Goal: Task Accomplishment & Management: Complete application form

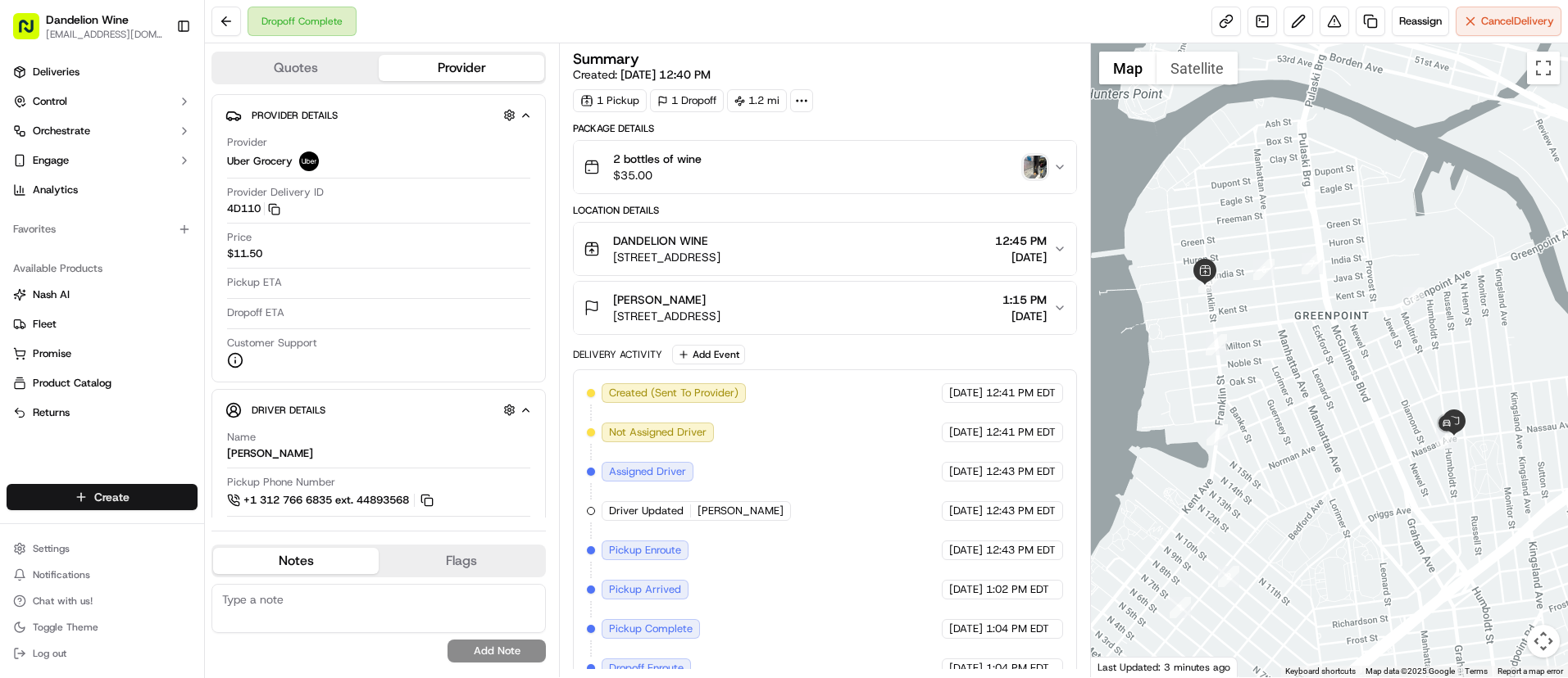
click at [80, 501] on html "Dandelion Wine [EMAIL_ADDRESS][DOMAIN_NAME] Toggle Sidebar Deliveries Control O…" at bounding box center [784, 339] width 1568 height 678
click at [258, 528] on link "Delivery" at bounding box center [296, 527] width 183 height 30
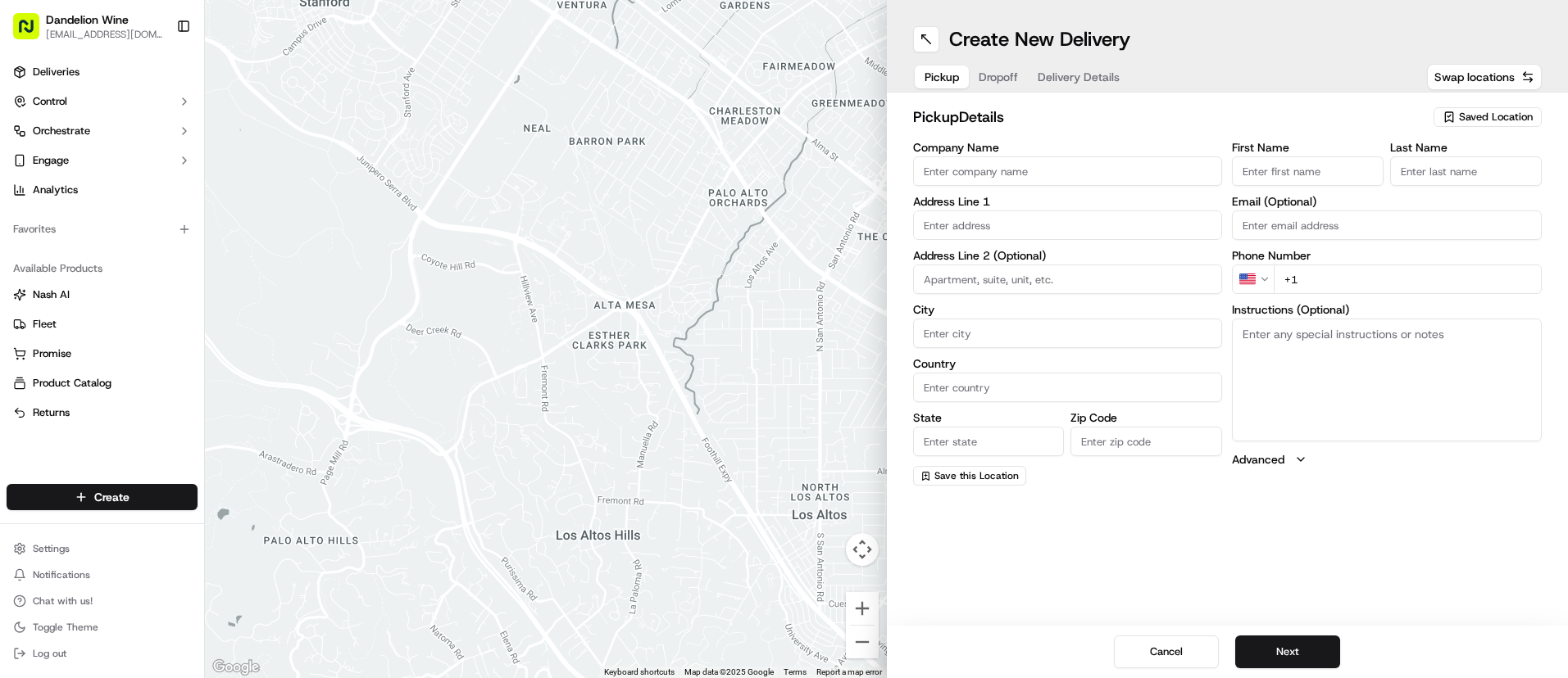
click at [1474, 120] on span "Saved Location" at bounding box center [1496, 117] width 74 height 15
drag, startPoint x: 1437, startPoint y: 180, endPoint x: 1429, endPoint y: 183, distance: 8.5
click at [1437, 180] on span "DANDELION WINE" at bounding box center [1459, 178] width 202 height 15
type input "DANDELION WINE"
type input "[STREET_ADDRESS]"
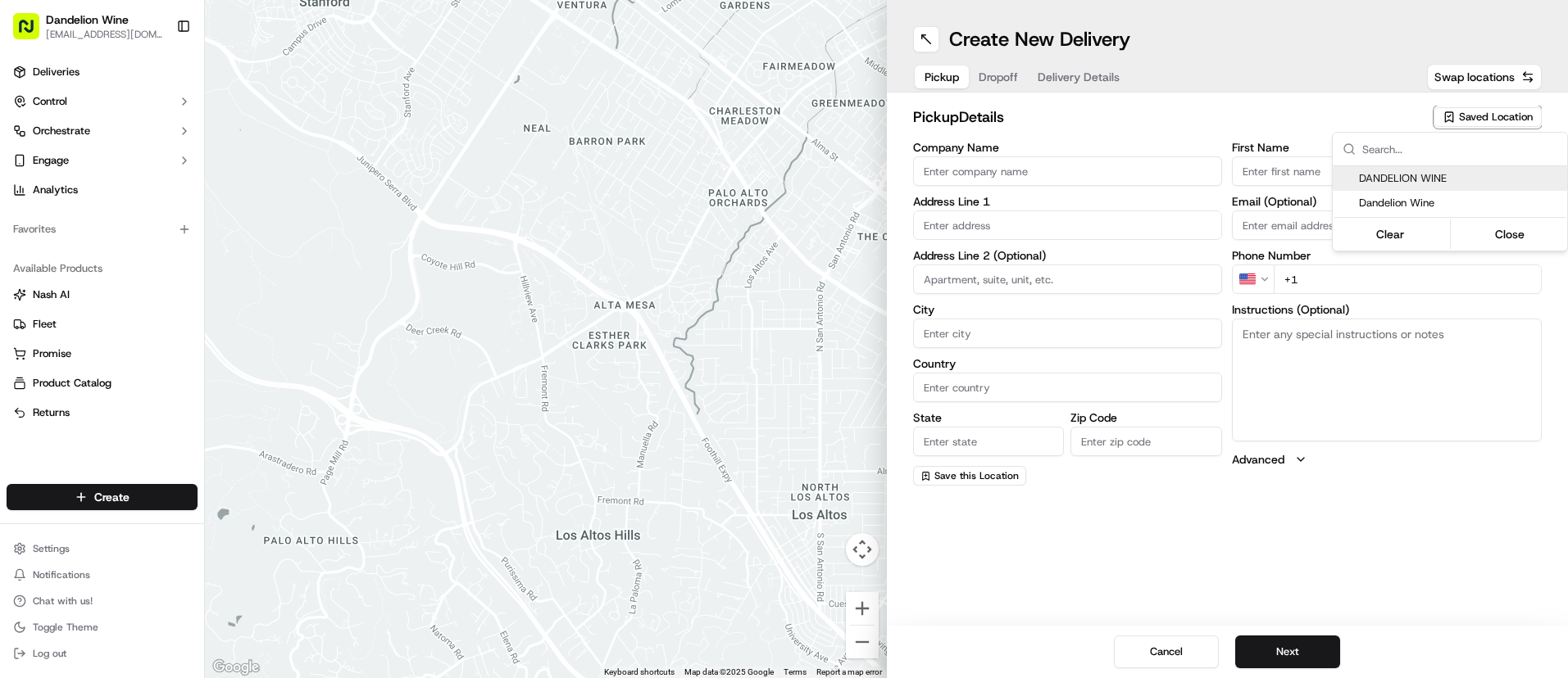
type input "[GEOGRAPHIC_DATA]"
type input "US"
type input "NY"
type input "11222"
type input "[EMAIL_ADDRESS][DOMAIN_NAME]"
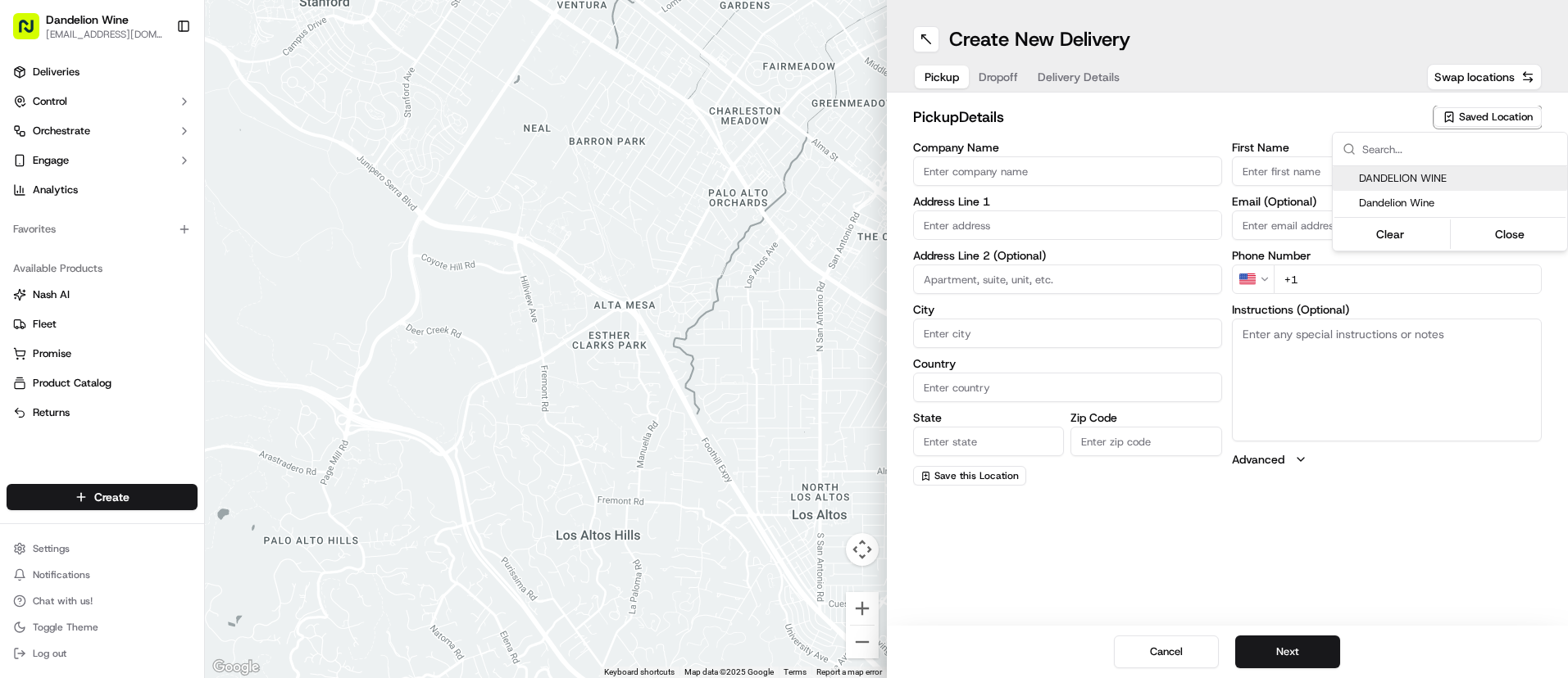
type input "[PHONE_NUMBER]"
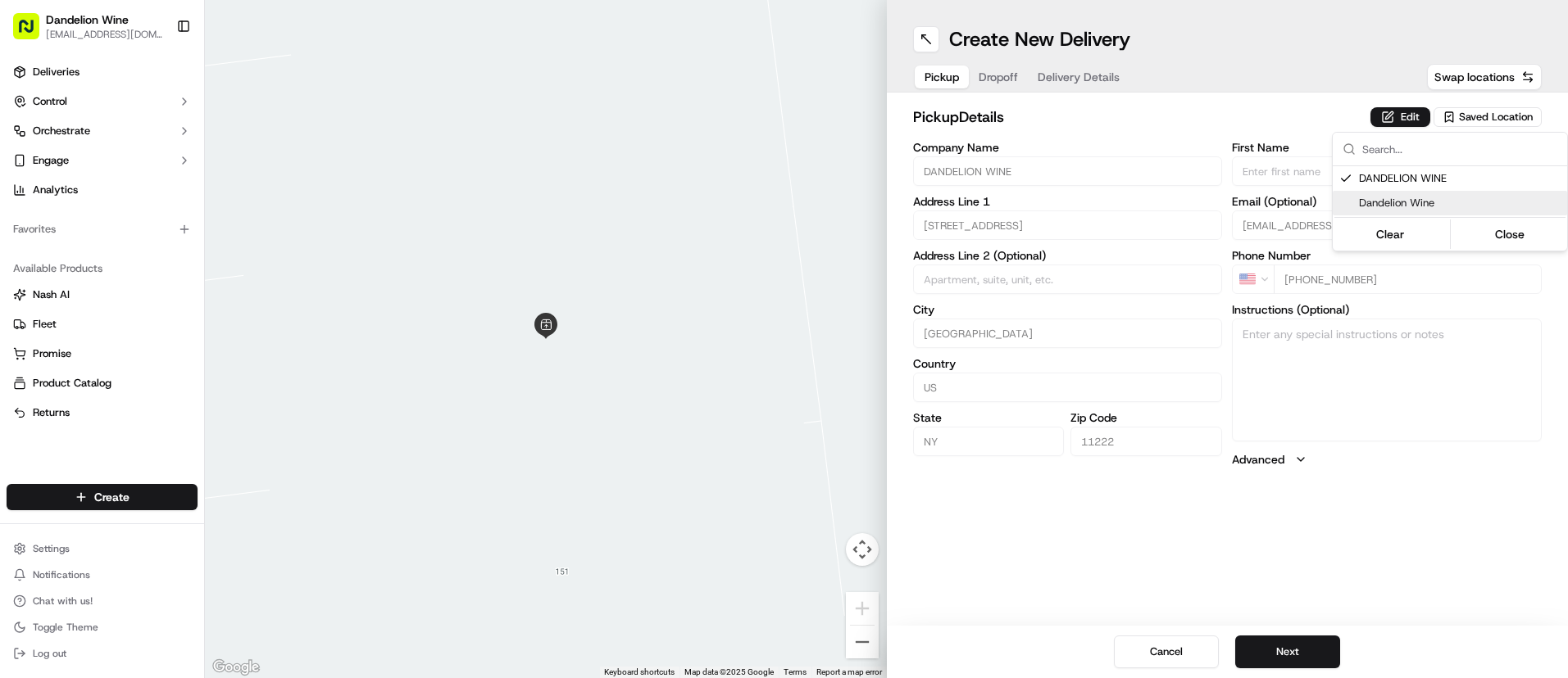
drag, startPoint x: 1299, startPoint y: 650, endPoint x: 1298, endPoint y: 639, distance: 11.0
click at [1301, 649] on html "Dandelion Wine [EMAIL_ADDRESS][DOMAIN_NAME] Toggle Sidebar Deliveries Control O…" at bounding box center [784, 339] width 1568 height 678
click at [1299, 653] on button "Next" at bounding box center [1288, 652] width 105 height 32
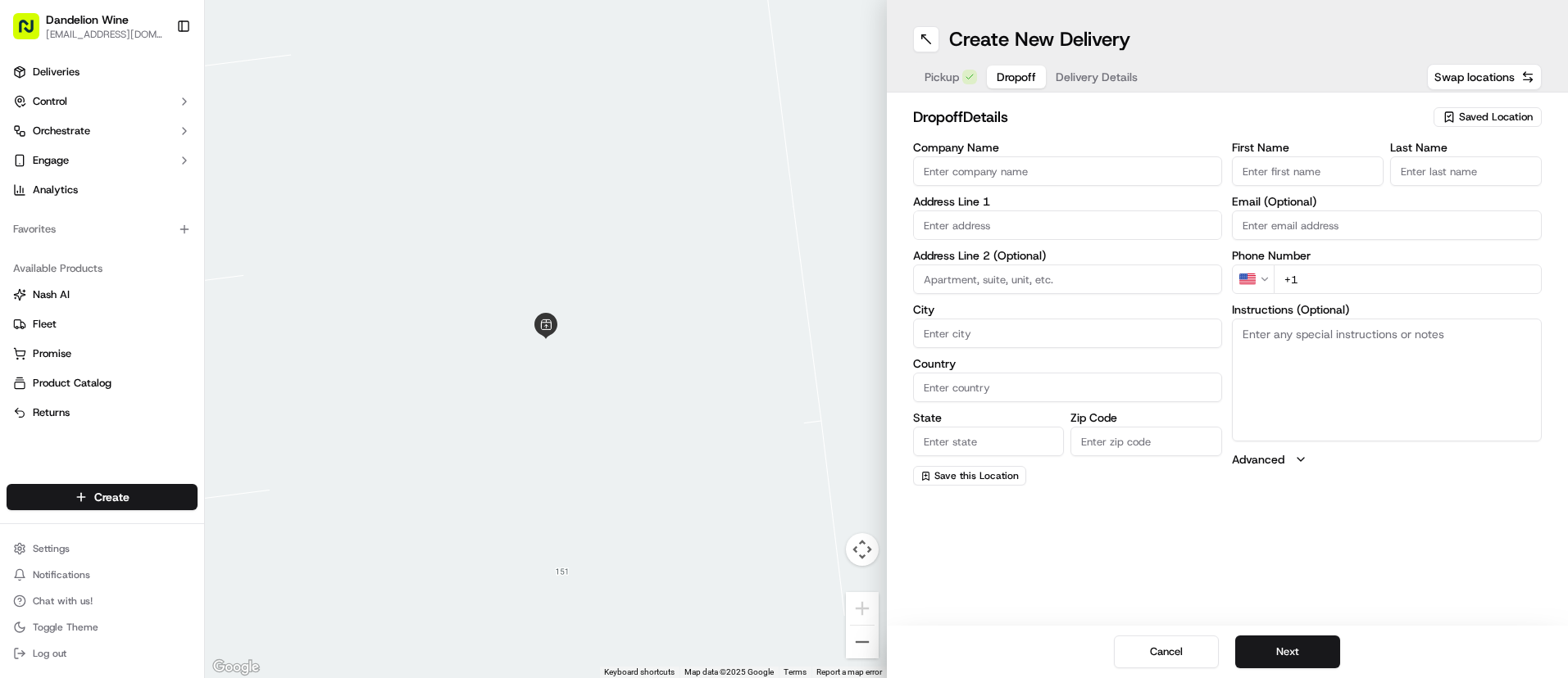
click at [1312, 175] on input "First Name" at bounding box center [1307, 172] width 152 height 30
type input "[PERSON_NAME]"
click at [1434, 171] on input "Last Name" at bounding box center [1465, 172] width 152 height 30
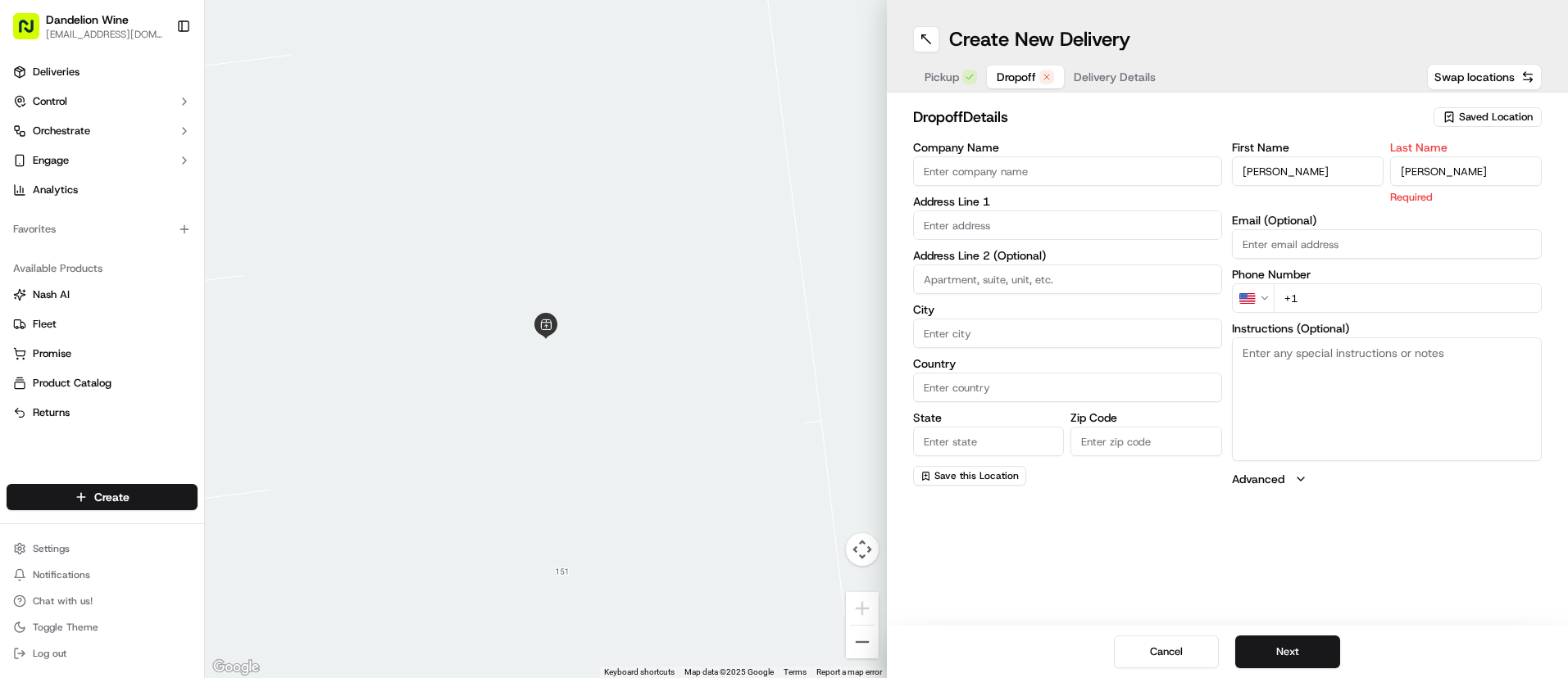
type input "[PERSON_NAME]"
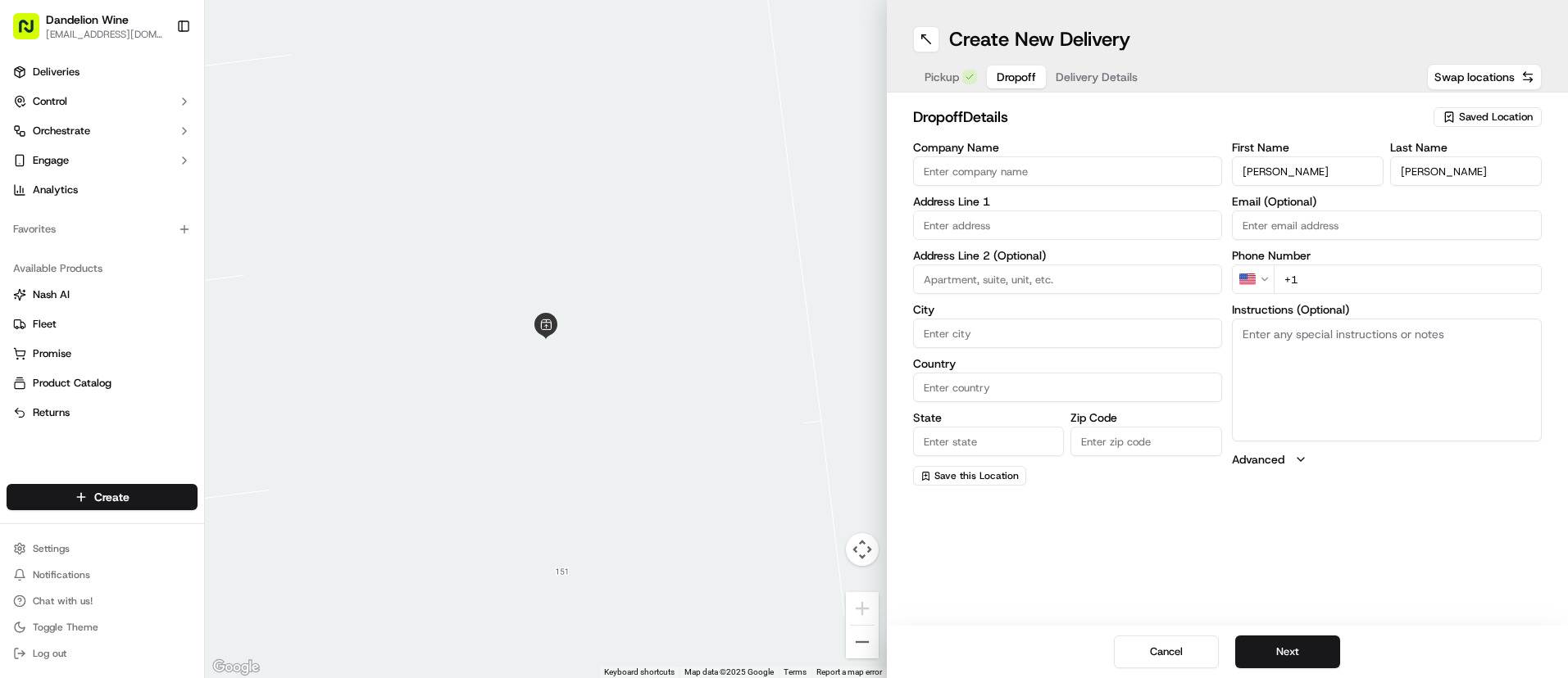
click at [1309, 253] on div "First Name [PERSON_NAME] Last Name [PERSON_NAME] Email (Optional) Phone Number …" at bounding box center [1386, 314] width 309 height 344
click at [1327, 282] on input "+1" at bounding box center [1408, 279] width 268 height 30
type input "[PHONE_NUMBER]"
click at [986, 236] on input "text" at bounding box center [1068, 225] width 309 height 30
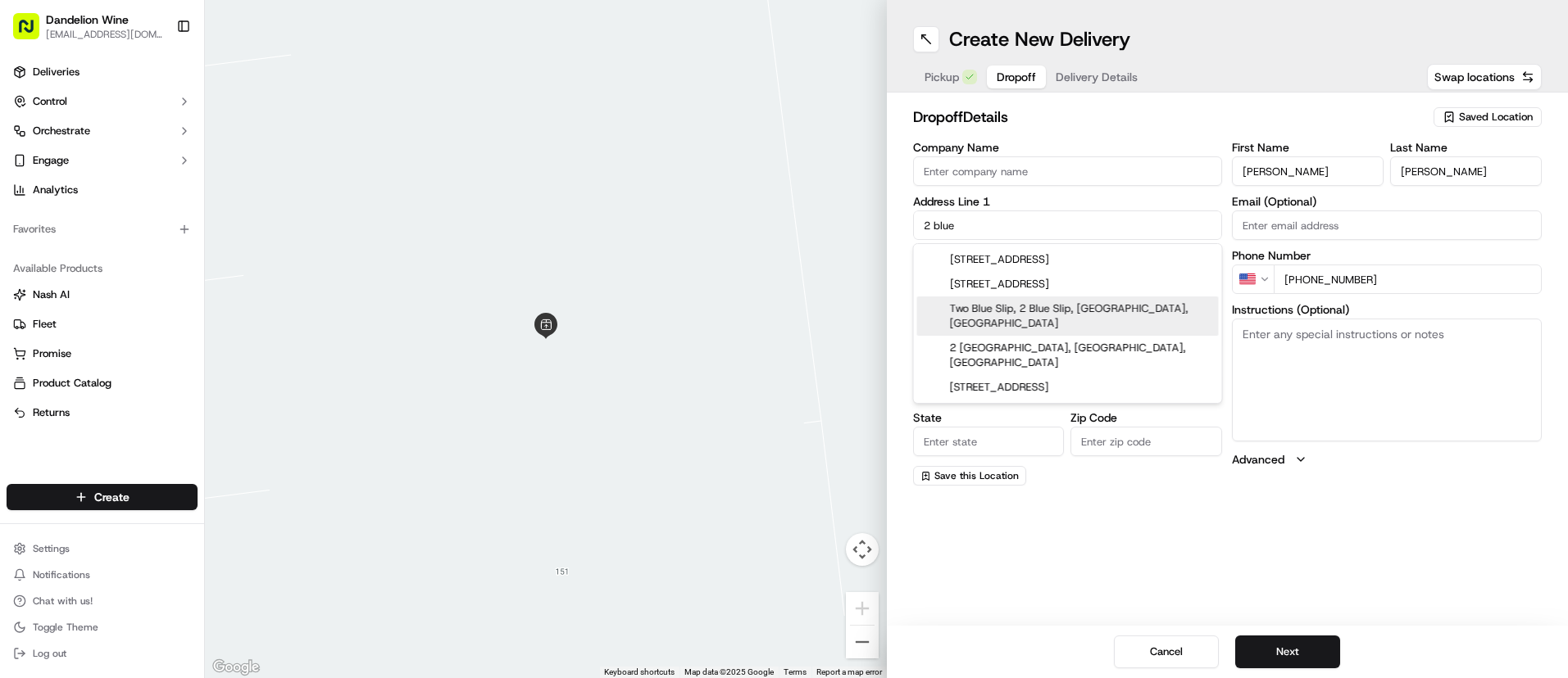
click at [1054, 310] on div "Two Blue Slip, 2 Blue Slip, [GEOGRAPHIC_DATA], [GEOGRAPHIC_DATA]" at bounding box center [1068, 316] width 302 height 39
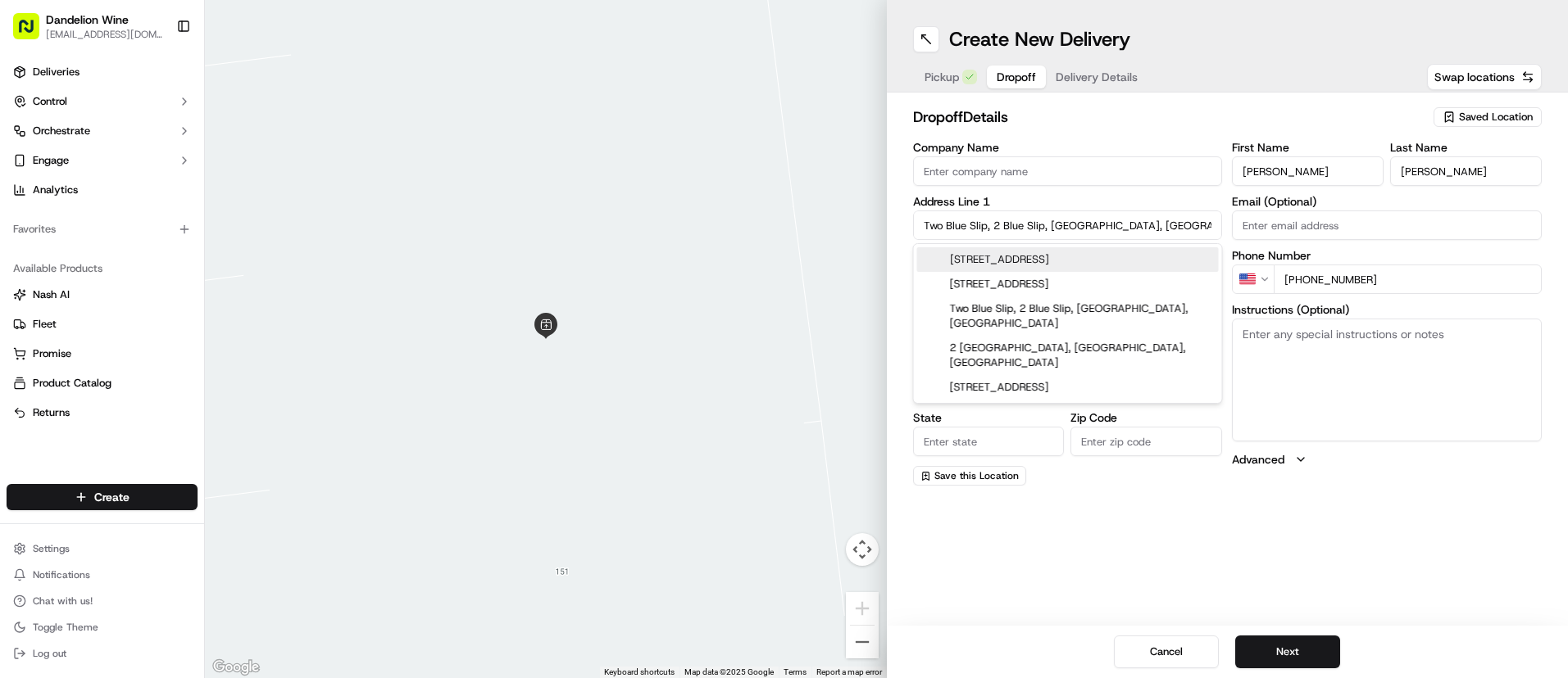
type input "2 [GEOGRAPHIC_DATA], [GEOGRAPHIC_DATA]"
type input "[GEOGRAPHIC_DATA]"
type input "NY"
type input "11222"
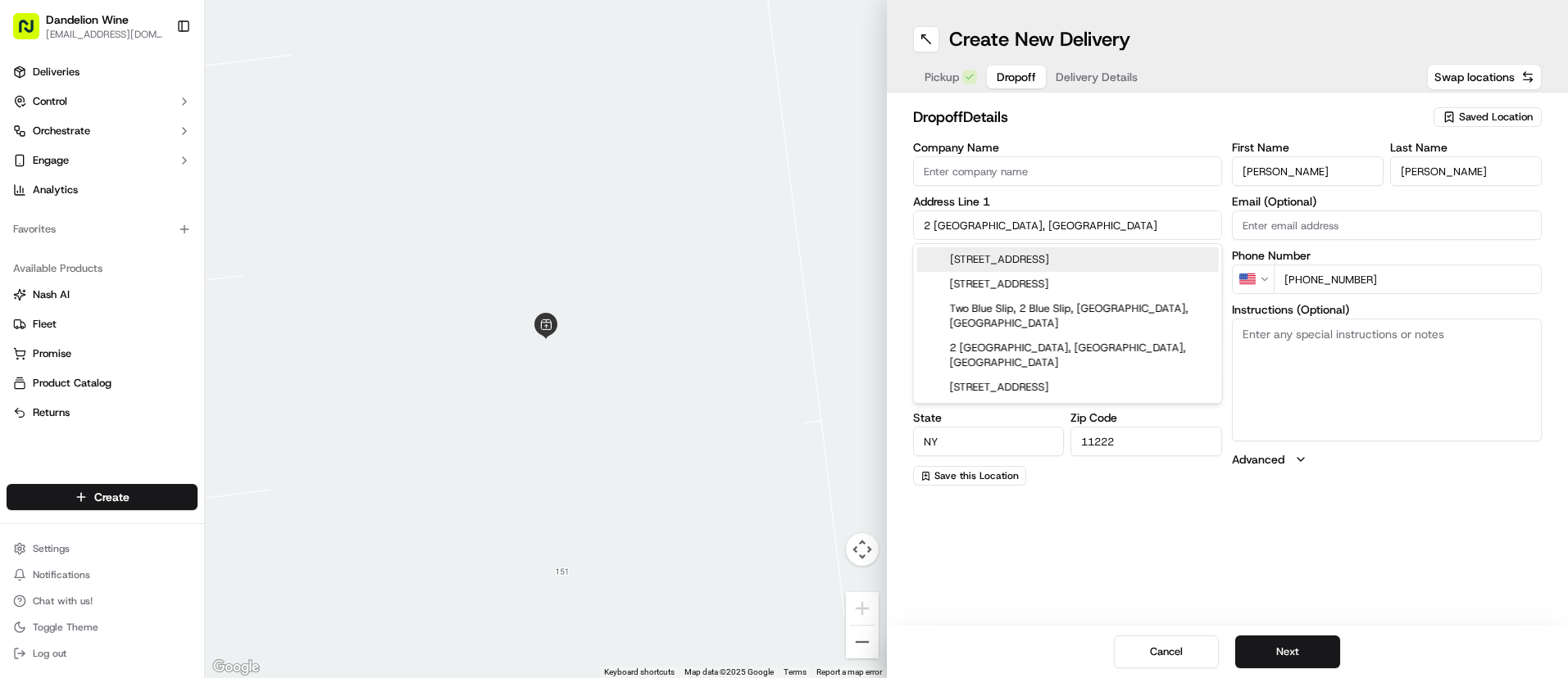
type input "2 Blue Slip"
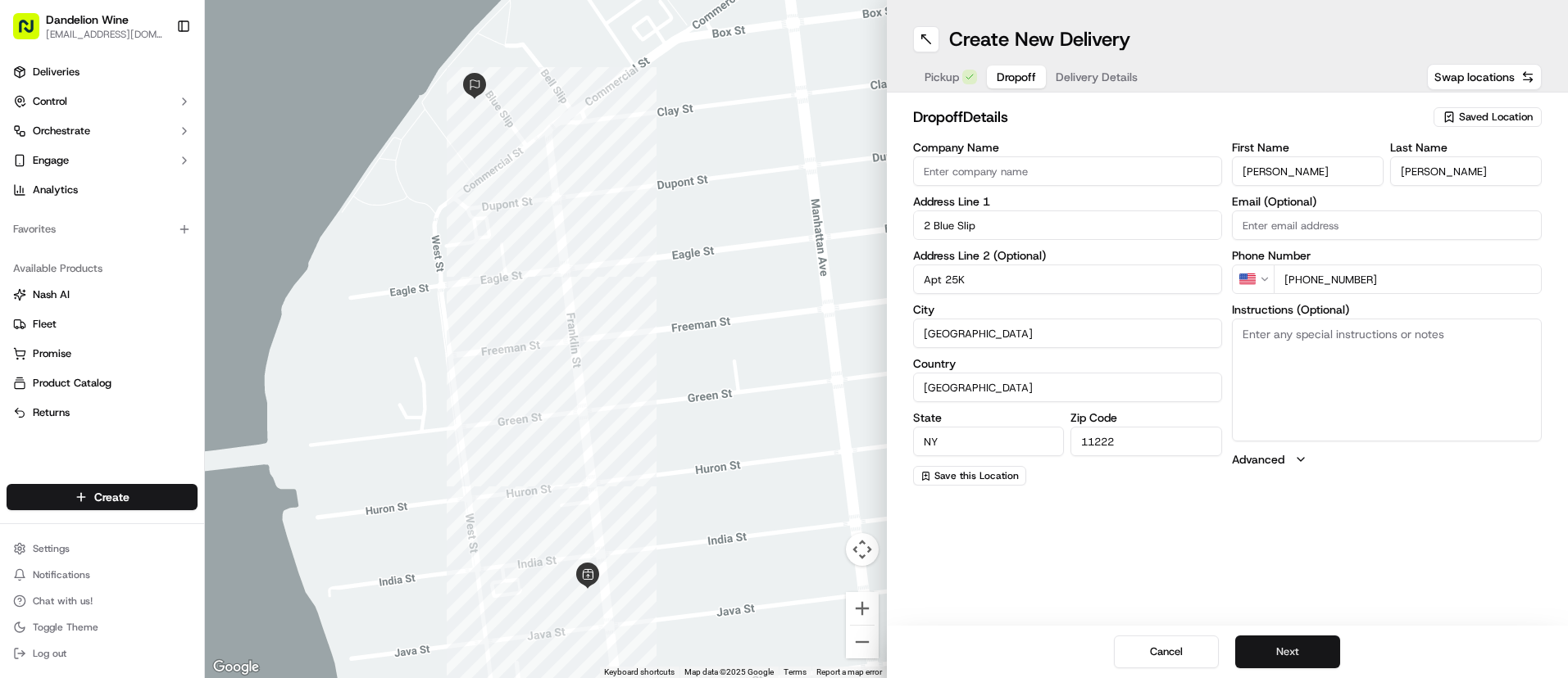
type input "Apt 25K"
click at [1295, 654] on button "Next" at bounding box center [1288, 652] width 105 height 32
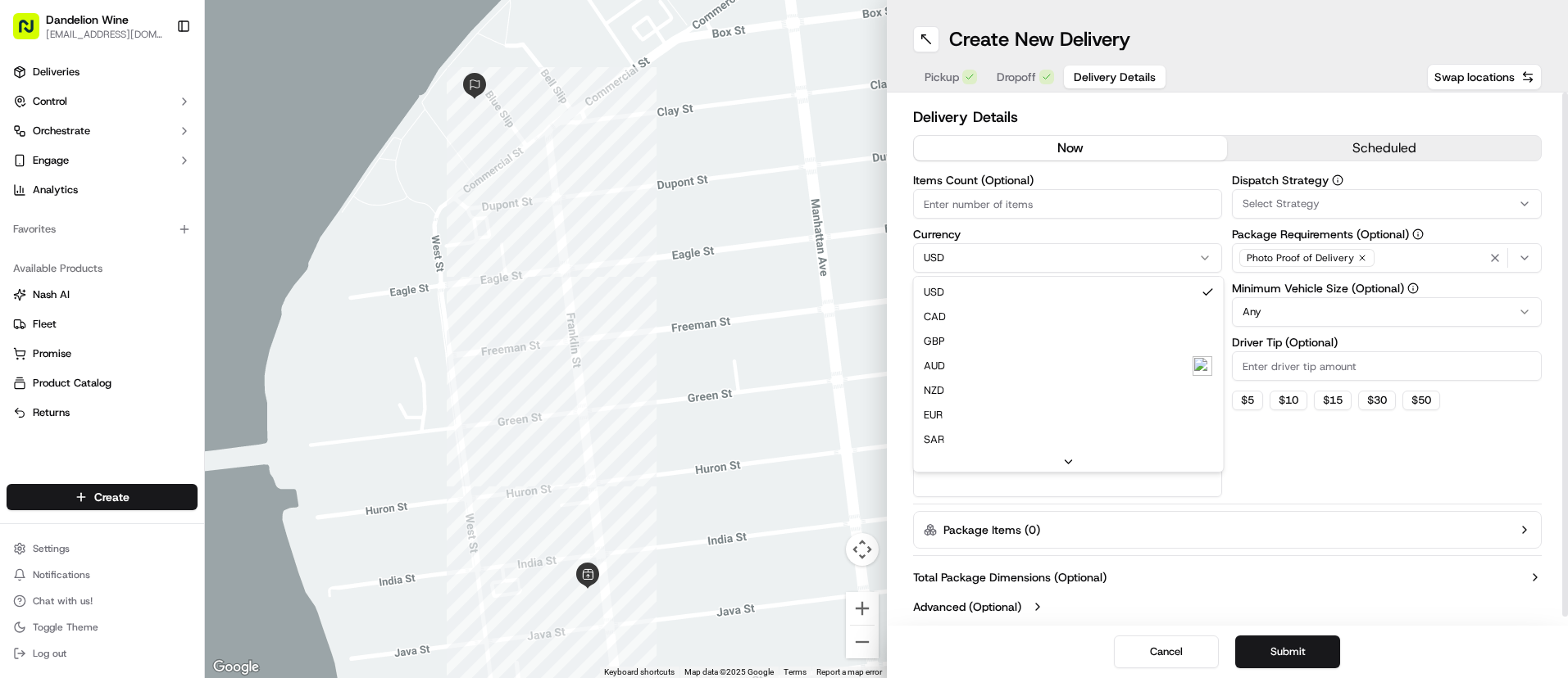
click at [1078, 264] on html "Dandelion Wine [EMAIL_ADDRESS][DOMAIN_NAME] Toggle Sidebar Deliveries Control O…" at bounding box center [784, 339] width 1568 height 678
click at [1068, 208] on html "Dandelion Wine [EMAIL_ADDRESS][DOMAIN_NAME] Toggle Sidebar Deliveries Control O…" at bounding box center [784, 339] width 1568 height 678
click at [991, 425] on textarea "Description (Optional)" at bounding box center [1068, 451] width 309 height 92
type textarea "1 bag w/ 2bottles"
click at [1102, 312] on input "Package Value" at bounding box center [1068, 312] width 309 height 30
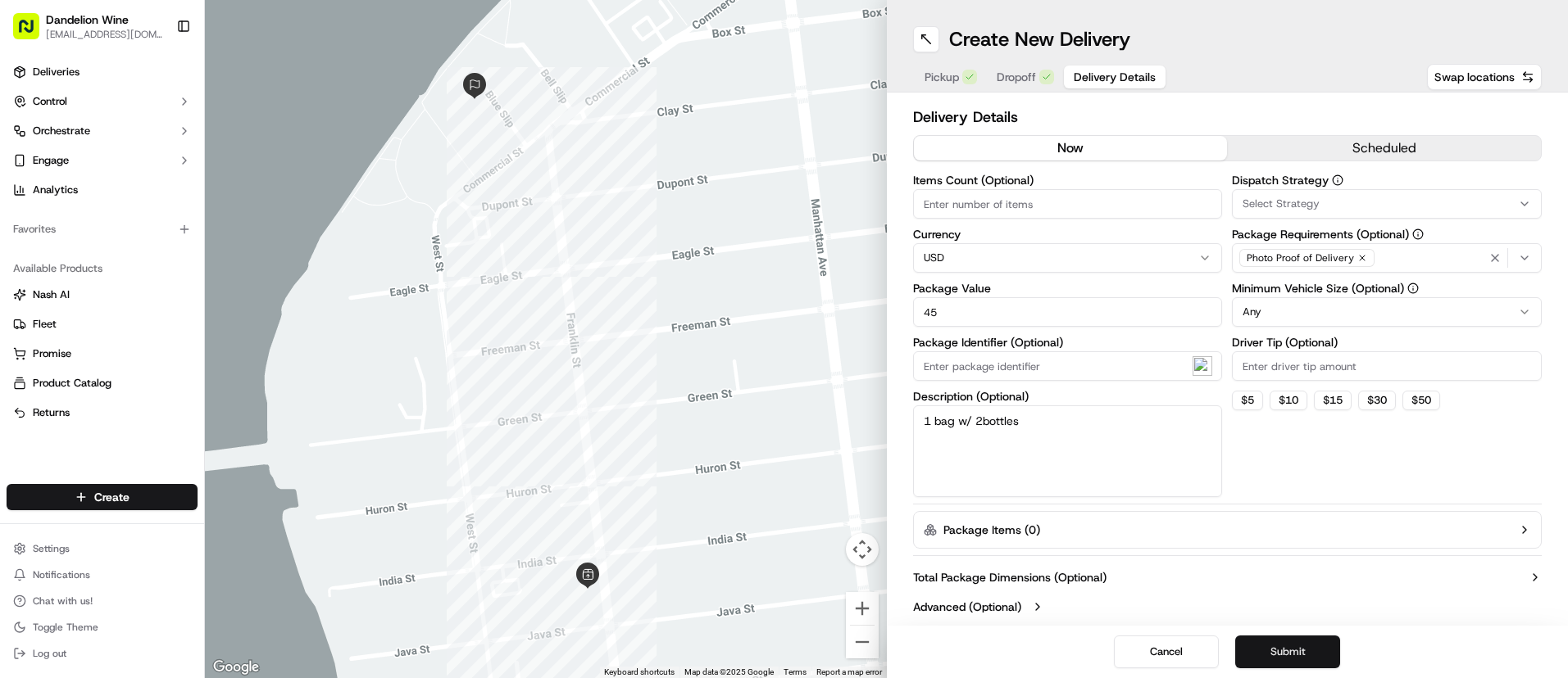
type input "45"
click at [1288, 659] on button "Submit" at bounding box center [1288, 652] width 105 height 32
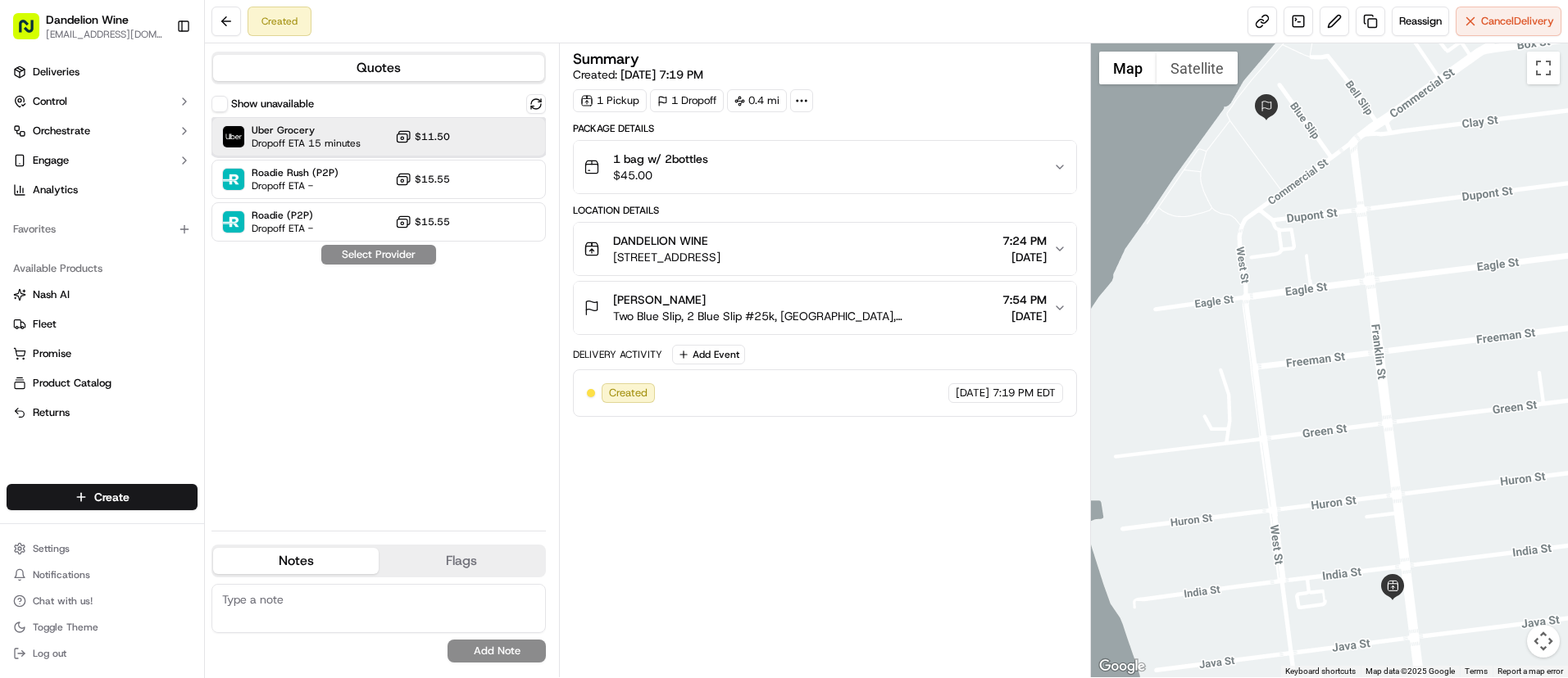
click at [299, 138] on span "Dropoff ETA 15 minutes" at bounding box center [306, 143] width 109 height 13
click at [415, 256] on button "Assign Provider" at bounding box center [379, 255] width 117 height 19
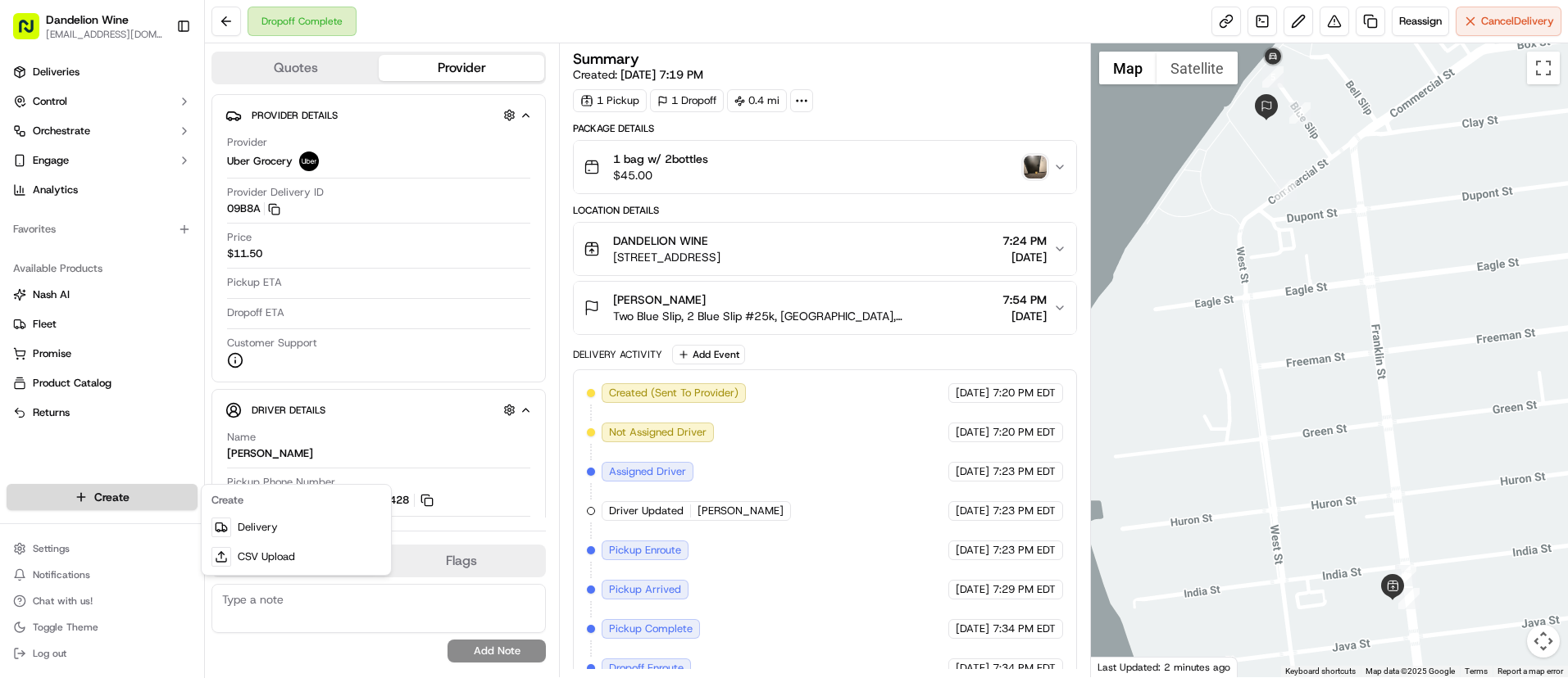
click at [129, 496] on html "Dandelion Wine [EMAIL_ADDRESS][DOMAIN_NAME] Toggle Sidebar Deliveries Control O…" at bounding box center [784, 339] width 1568 height 678
click at [259, 536] on link "Delivery" at bounding box center [296, 527] width 183 height 30
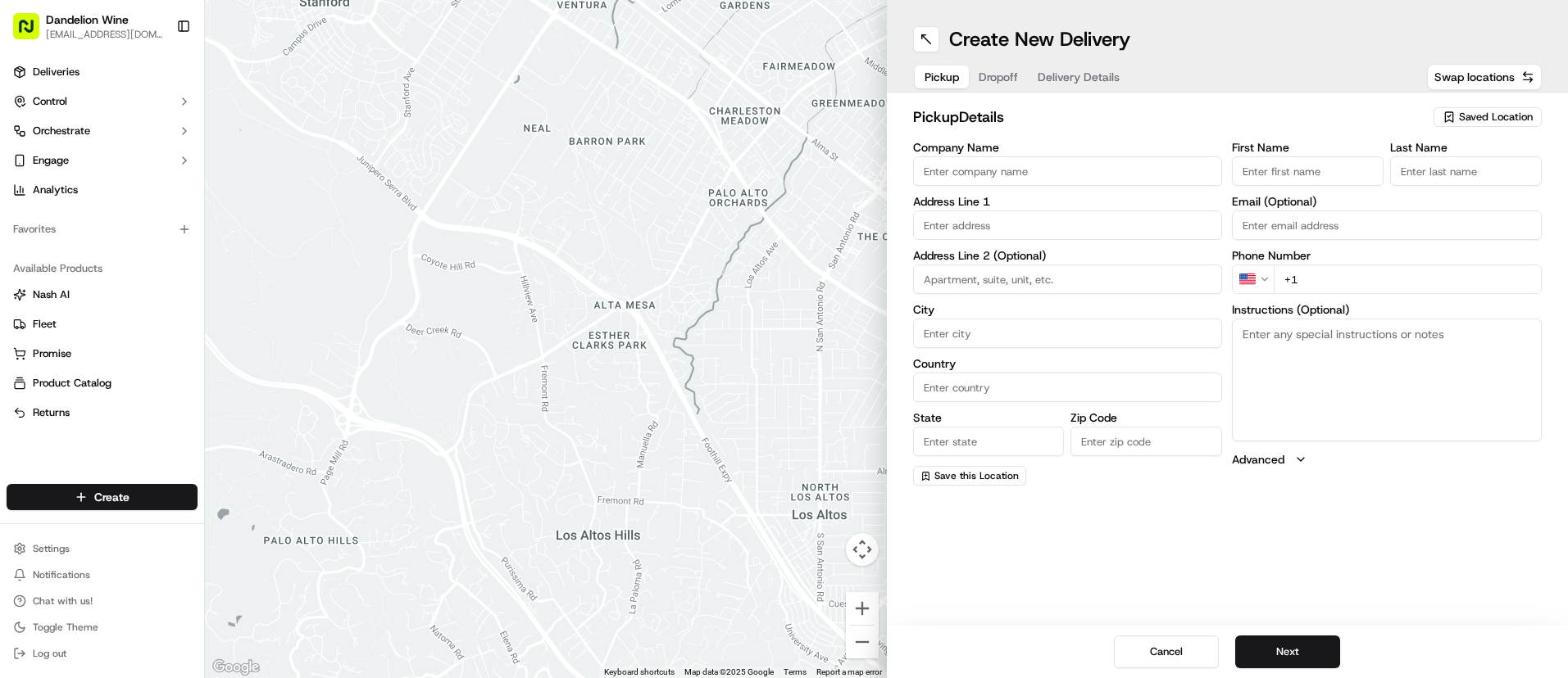
click at [1481, 113] on span "Saved Location" at bounding box center [1496, 117] width 74 height 15
click at [1424, 180] on span "DANDELION WINE" at bounding box center [1459, 178] width 202 height 15
type input "DANDELION WINE"
type input "[STREET_ADDRESS]"
type input "[GEOGRAPHIC_DATA]"
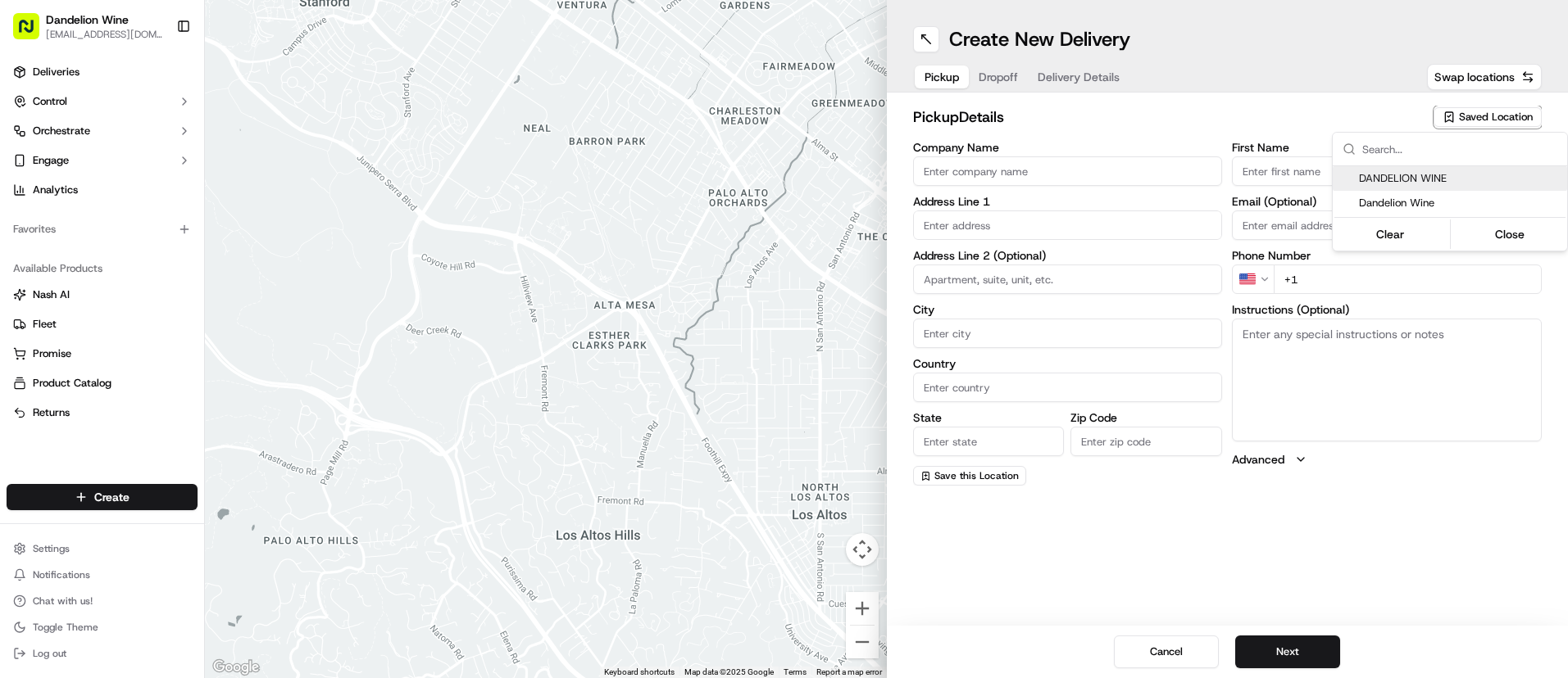
type input "US"
type input "NY"
type input "11222"
type input "[EMAIL_ADDRESS][DOMAIN_NAME]"
type input "[PHONE_NUMBER]"
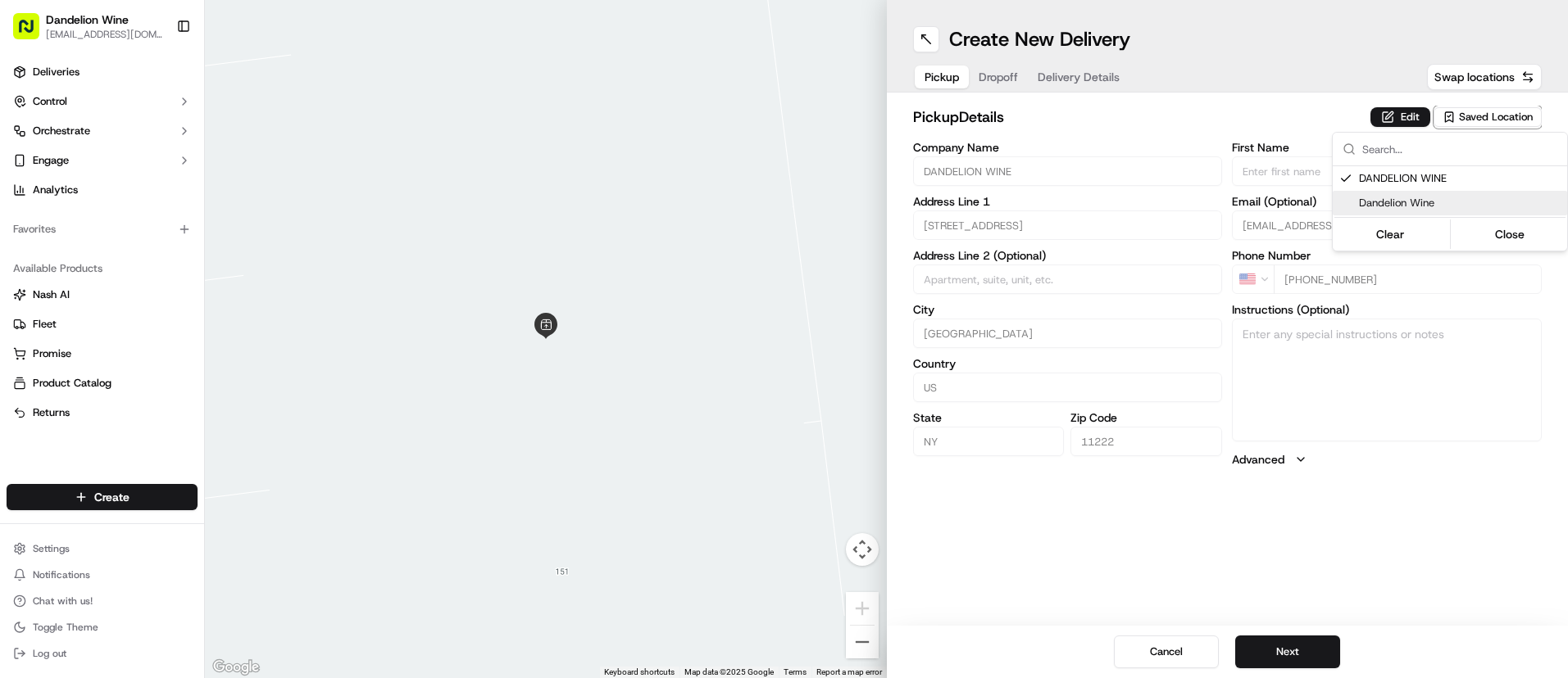
click at [1281, 663] on html "Dandelion Wine [EMAIL_ADDRESS][DOMAIN_NAME] Toggle Sidebar Deliveries Control O…" at bounding box center [784, 339] width 1568 height 678
click at [1281, 660] on button "Next" at bounding box center [1288, 652] width 105 height 32
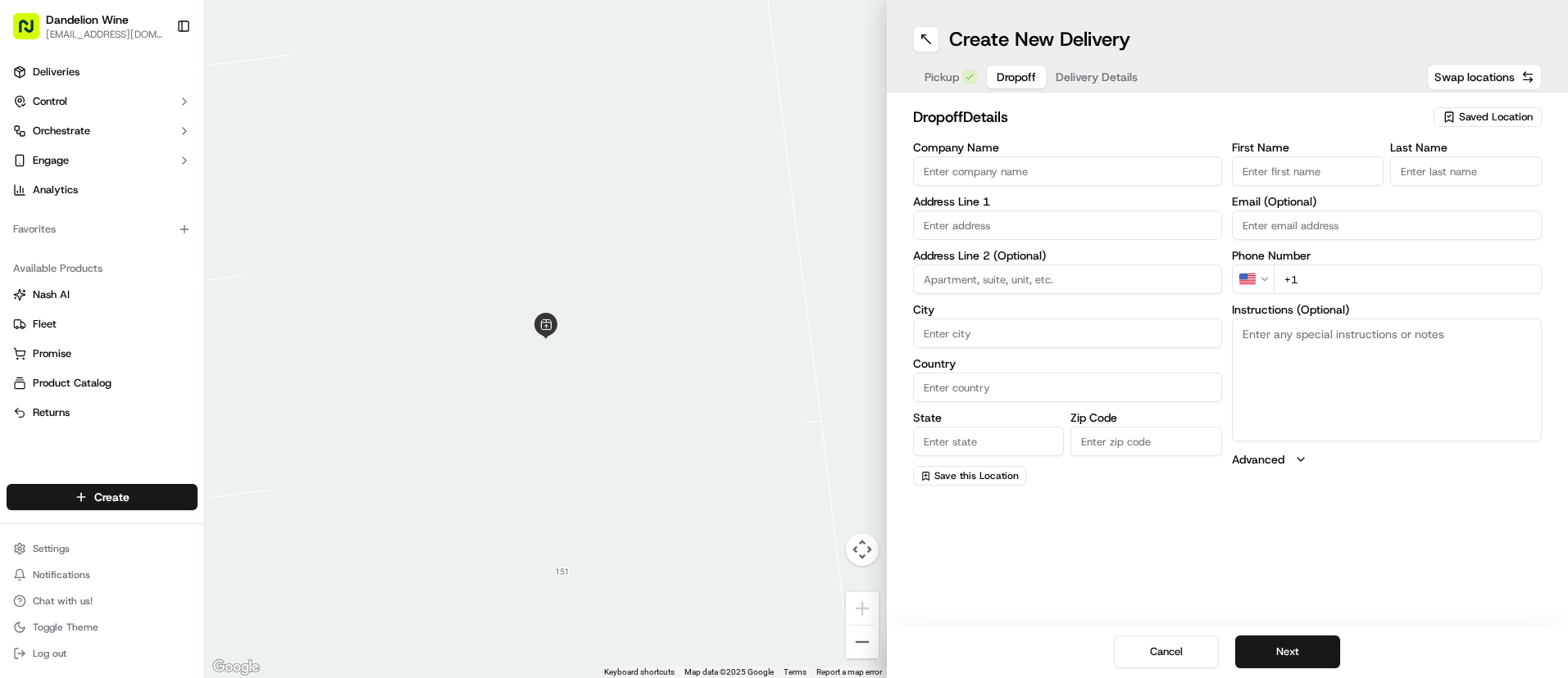
click at [1122, 174] on input "Company Name" at bounding box center [1068, 172] width 309 height 30
type input "KINOKO"
click at [1037, 231] on input "text" at bounding box center [1068, 225] width 309 height 30
click at [1102, 258] on div "[STREET_ADDRESS][PERSON_NAME]" at bounding box center [1068, 259] width 302 height 25
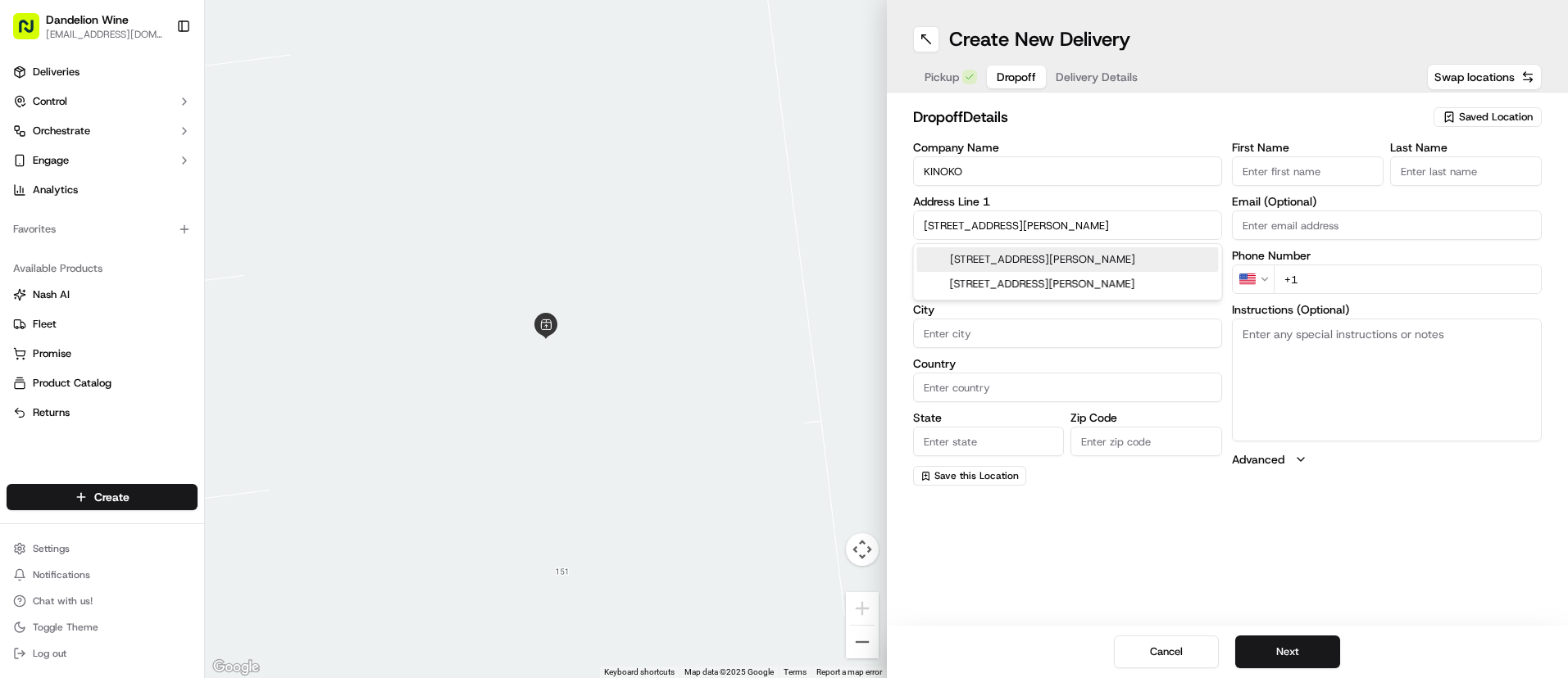
type input "[STREET_ADDRESS][PERSON_NAME]"
type input "[GEOGRAPHIC_DATA]"
type input "NY"
type input "11222"
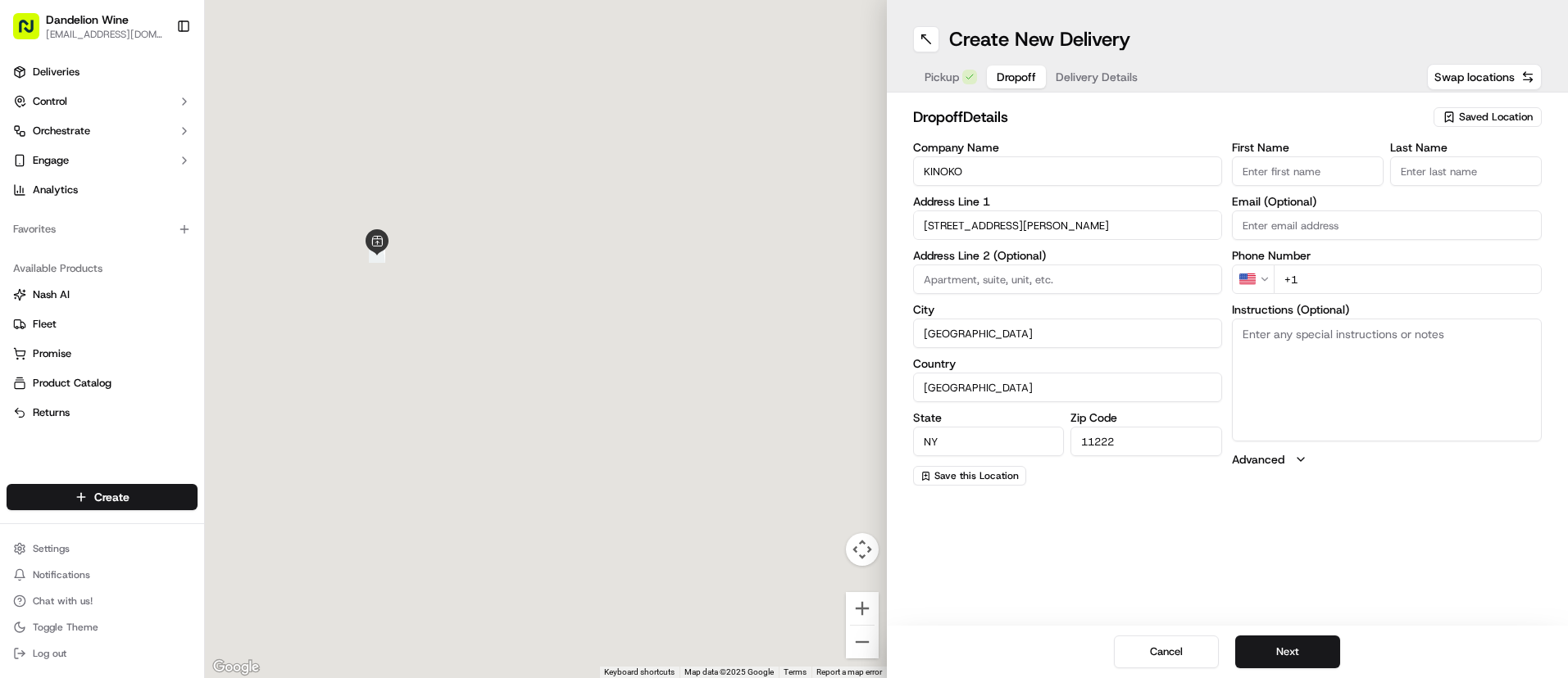
type input "[STREET_ADDRESS][PERSON_NAME]"
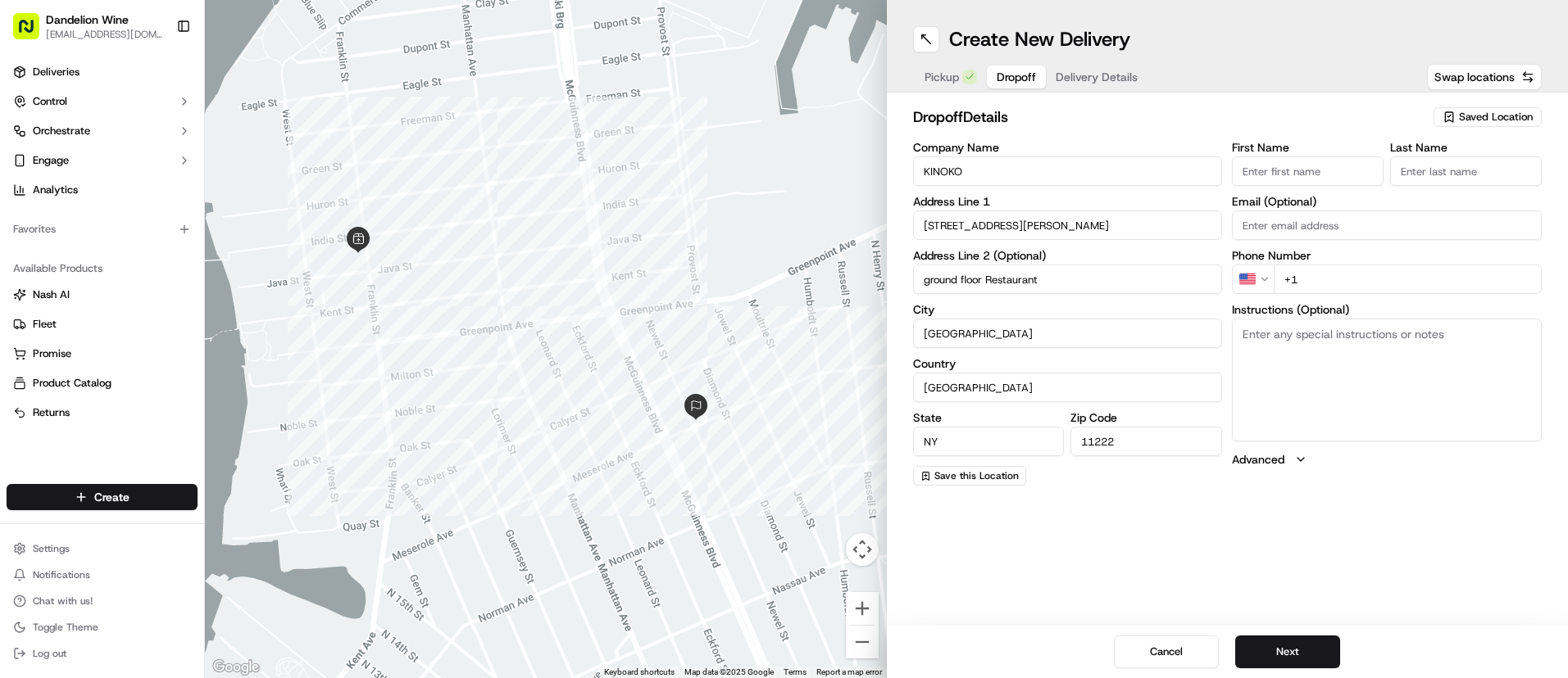
type input "ground floor Restaurant"
click at [1331, 272] on input "+1" at bounding box center [1408, 279] width 268 height 30
click at [1305, 173] on input "First Name" at bounding box center [1307, 172] width 152 height 30
type input "[PERSON_NAME]"
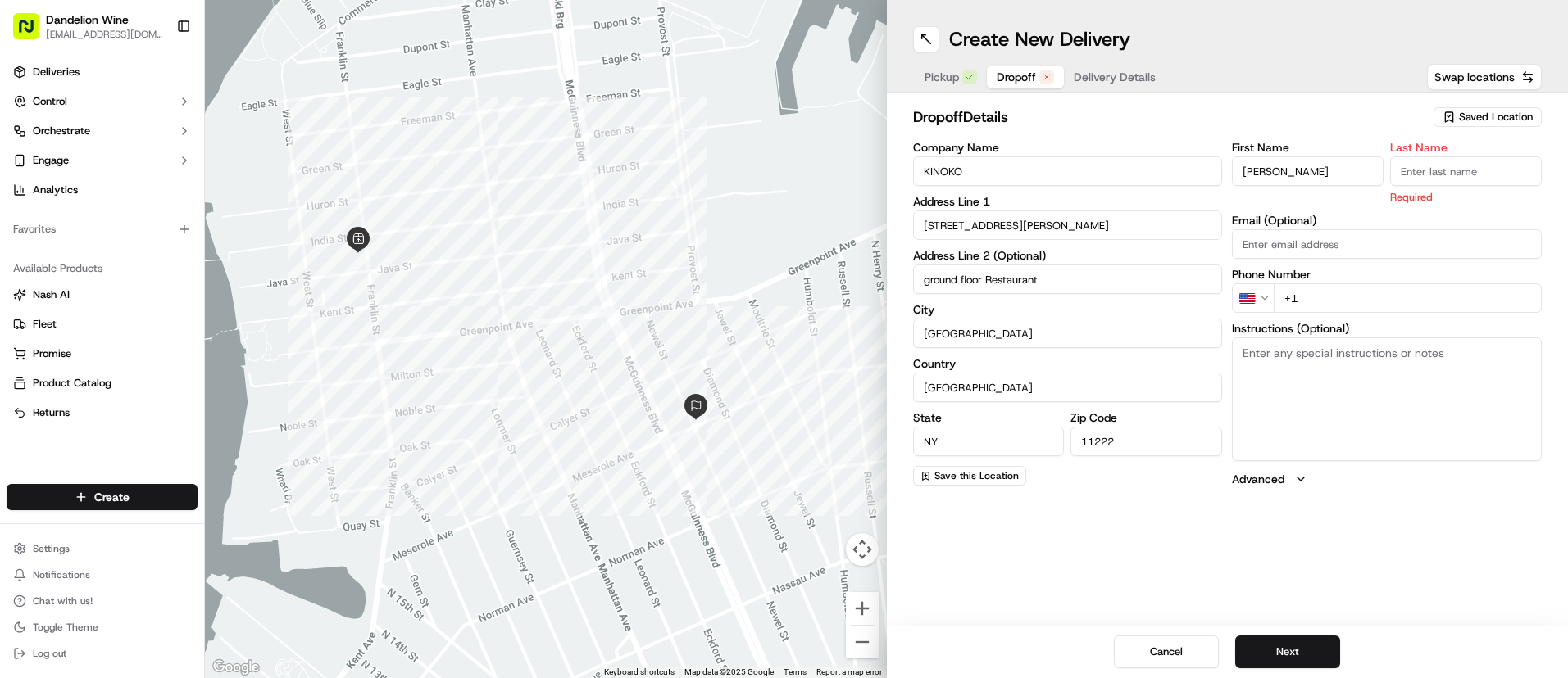
click at [1442, 165] on input "Last Name" at bounding box center [1465, 172] width 152 height 30
type input "[PERSON_NAME]"
click at [1358, 297] on div "First Name [PERSON_NAME] Last Name [PERSON_NAME] Required Email (Optional) Phon…" at bounding box center [1386, 314] width 309 height 346
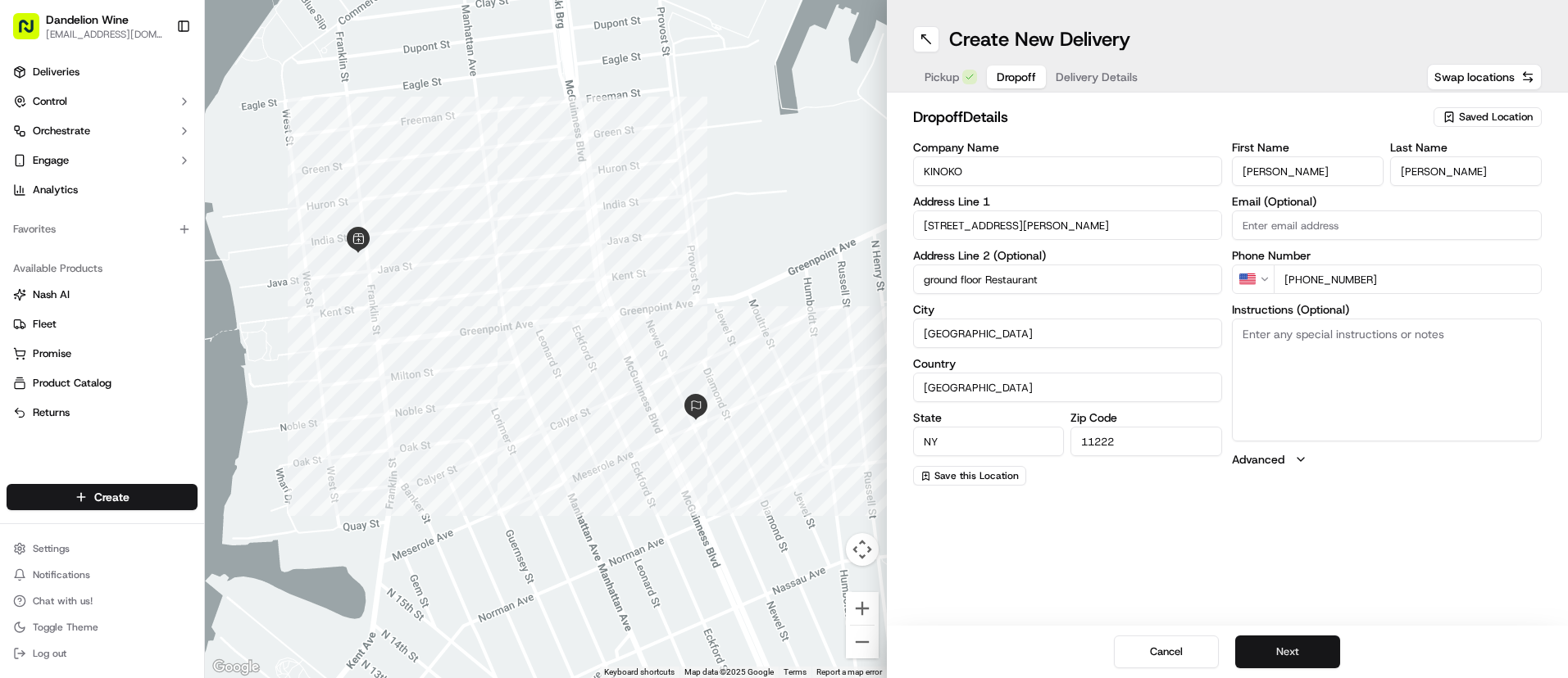
type input "[PHONE_NUMBER]"
click at [1318, 653] on button "Next" at bounding box center [1288, 652] width 105 height 32
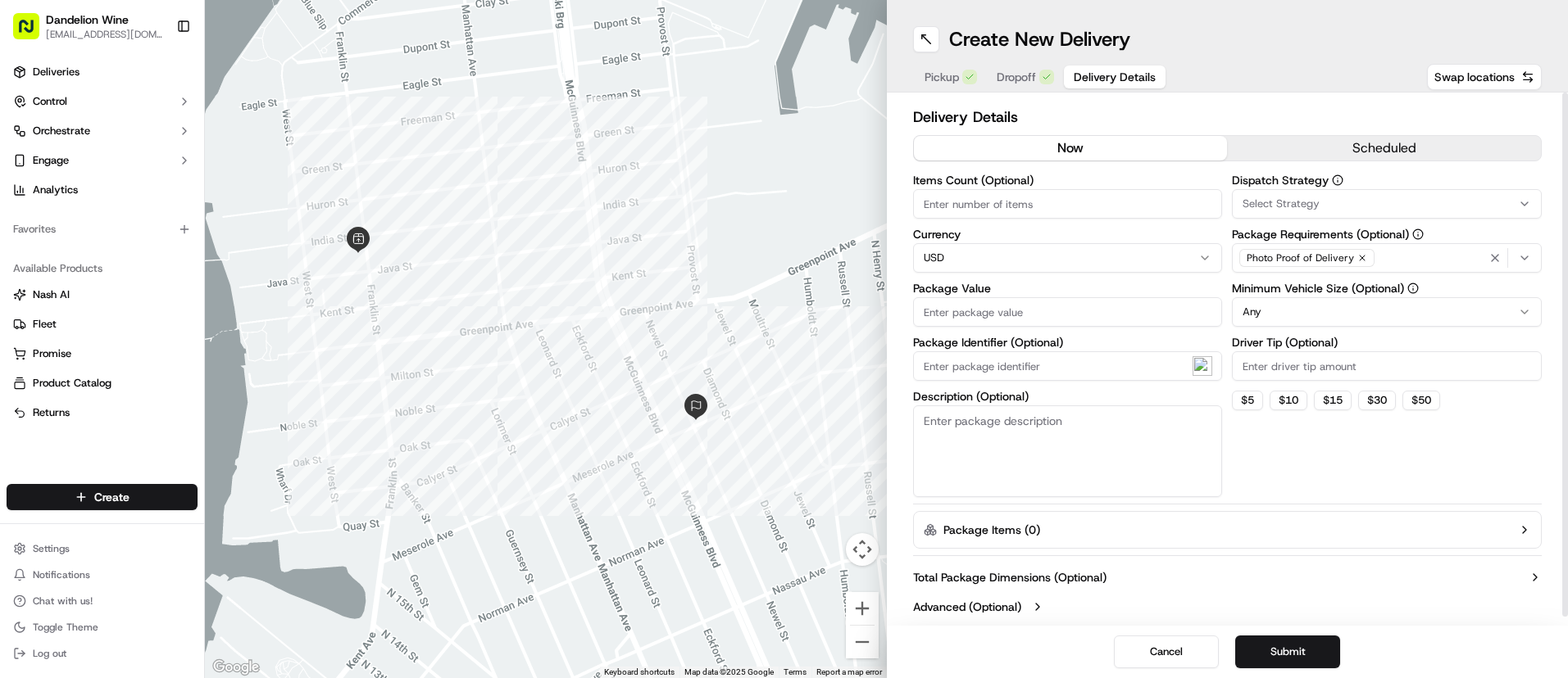
click at [1380, 371] on input "Driver Tip (Optional)" at bounding box center [1386, 366] width 309 height 30
type input "2"
click at [1001, 206] on input "Items Count (Optional)" at bounding box center [1068, 204] width 309 height 30
type input "1"
click at [1031, 431] on textarea "Description (Optional)" at bounding box center [1068, 451] width 309 height 92
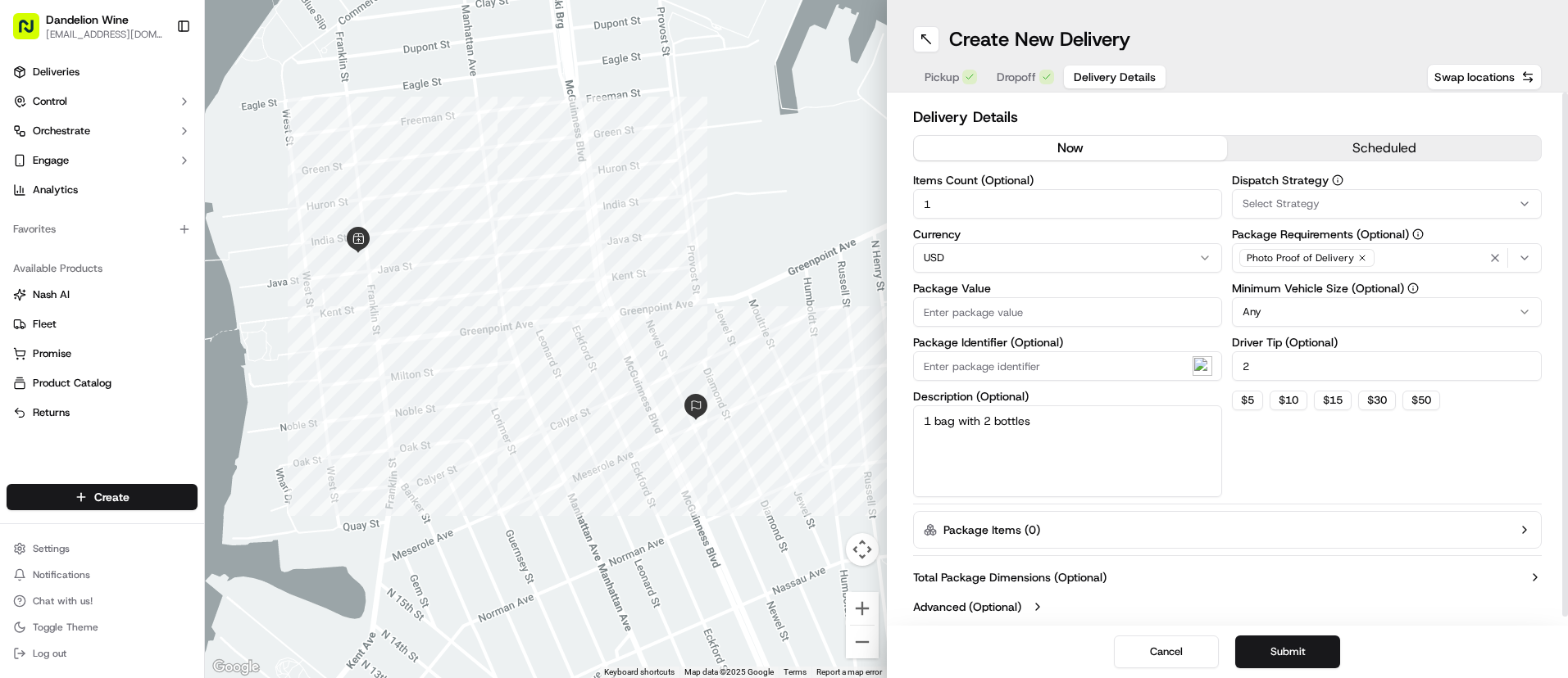
type textarea "1 bag with 2 bottles"
click at [1018, 314] on input "Package Value" at bounding box center [1068, 312] width 309 height 30
type input "55"
click at [1281, 649] on button "Submit" at bounding box center [1288, 652] width 105 height 32
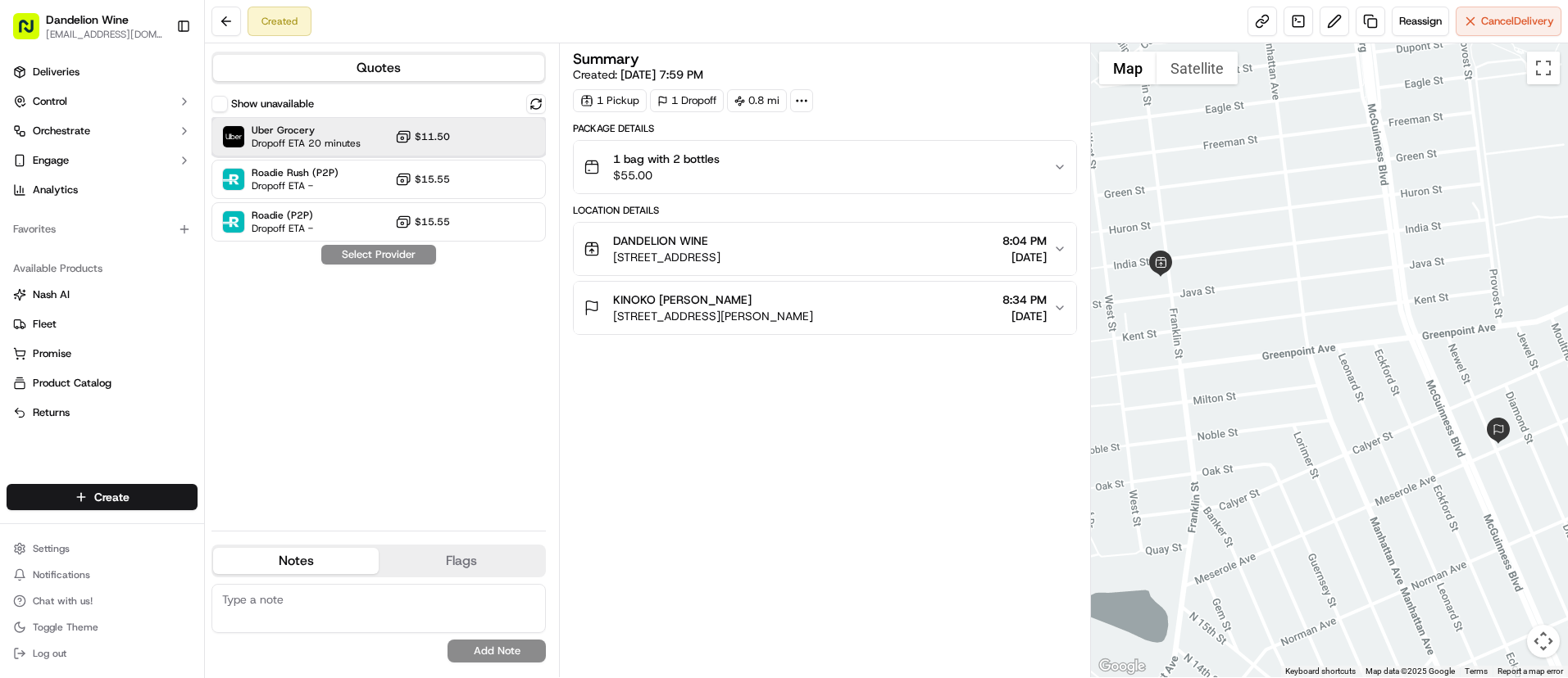
click at [280, 128] on span "Uber Grocery" at bounding box center [306, 130] width 109 height 13
click at [394, 258] on button "Assign Provider" at bounding box center [379, 255] width 117 height 19
